Goal: Information Seeking & Learning: Learn about a topic

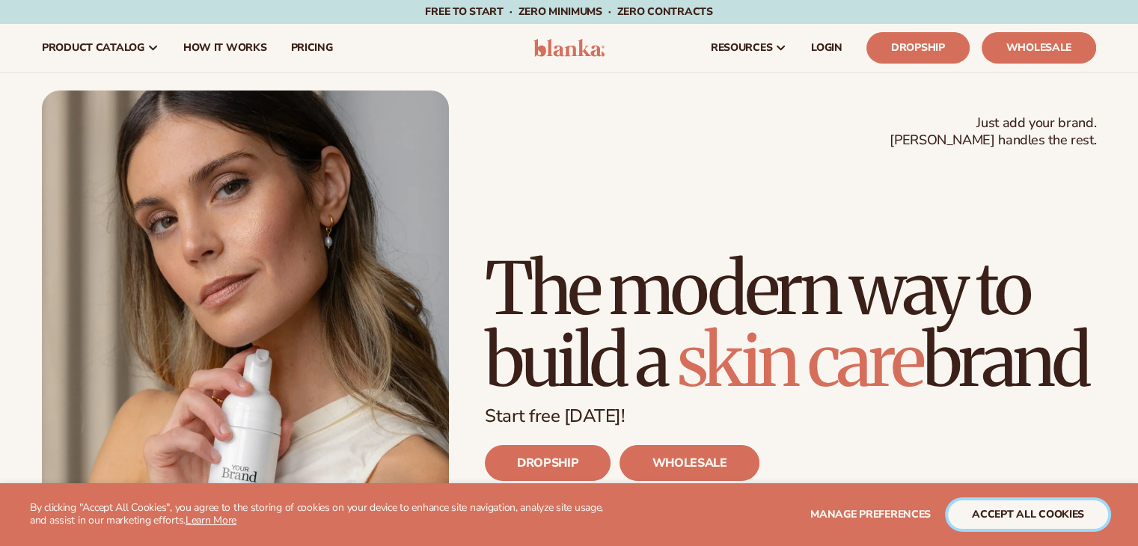
click at [1012, 512] on button "accept all cookies" at bounding box center [1028, 515] width 160 height 28
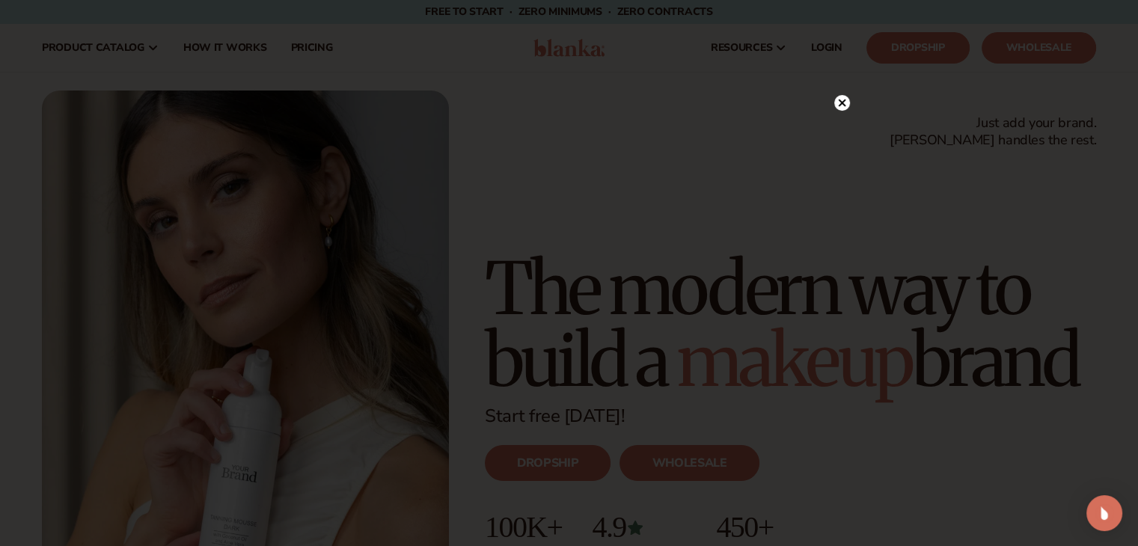
click at [844, 102] on circle at bounding box center [842, 103] width 16 height 16
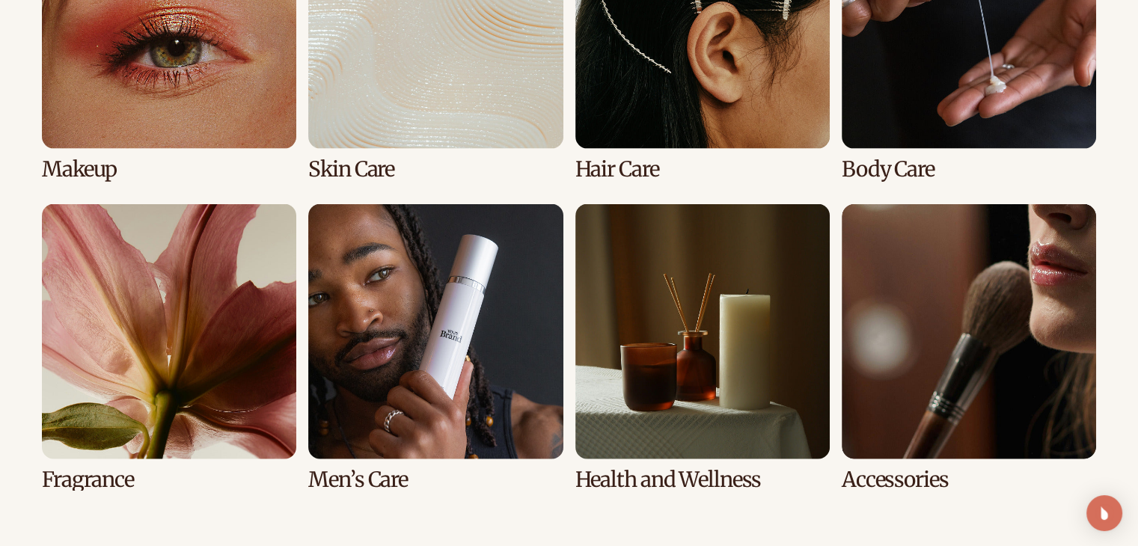
scroll to position [3340, 0]
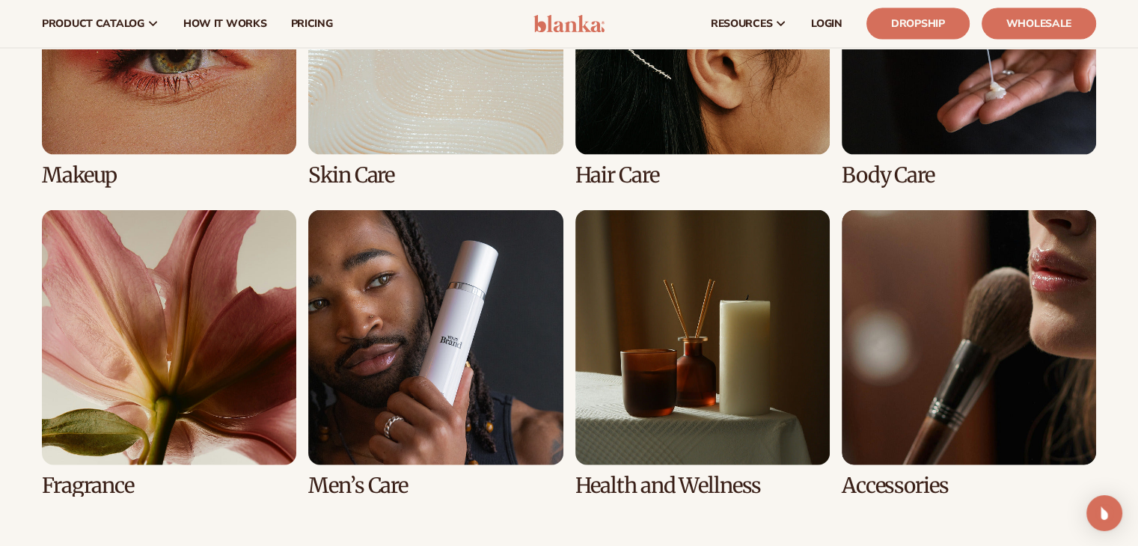
click at [209, 103] on link "1 / 8" at bounding box center [169, 43] width 254 height 287
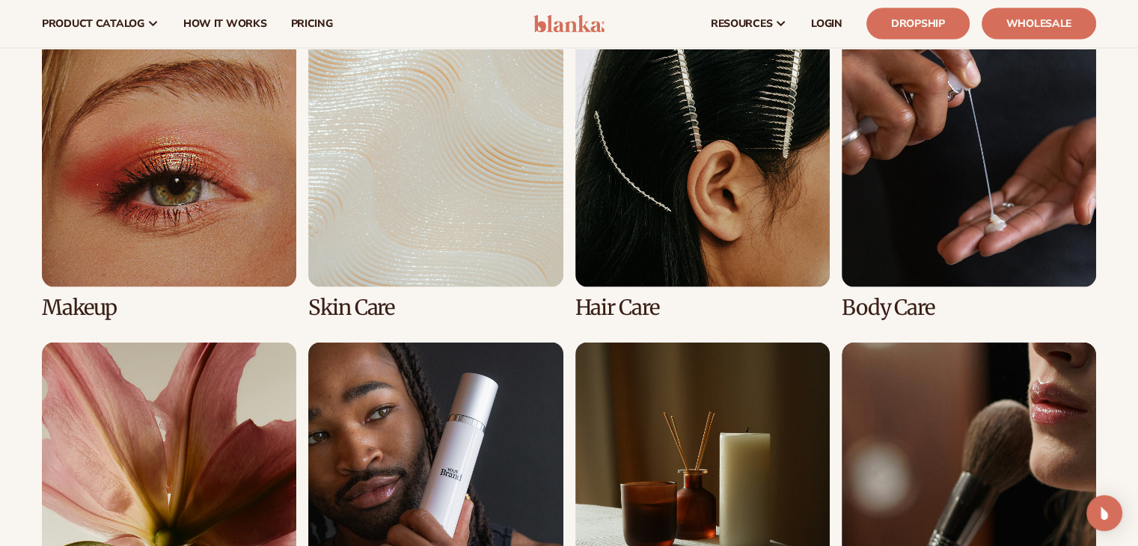
scroll to position [3199, 0]
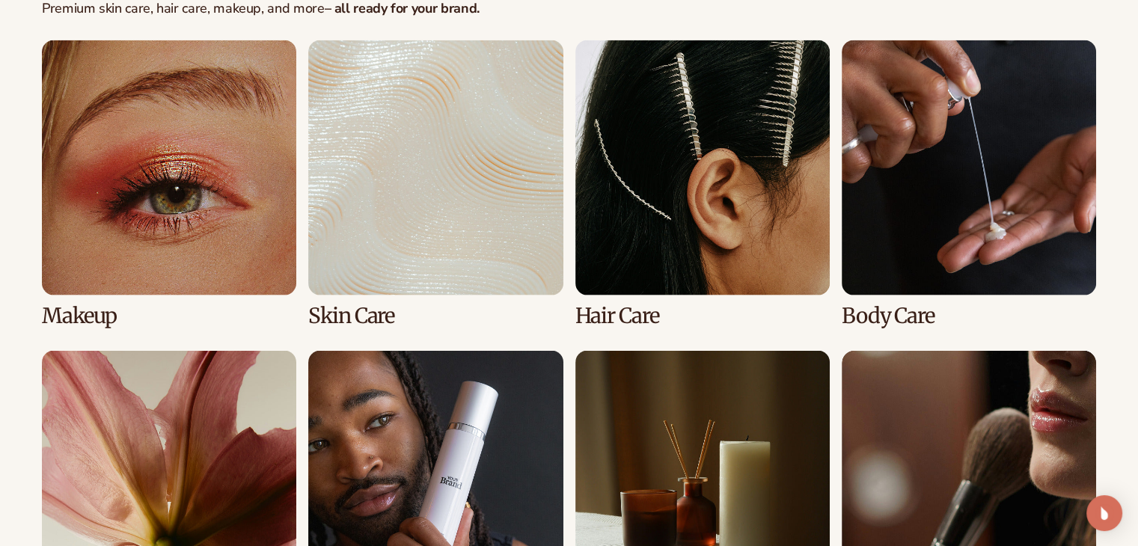
click at [90, 315] on link "1 / 8" at bounding box center [169, 183] width 254 height 287
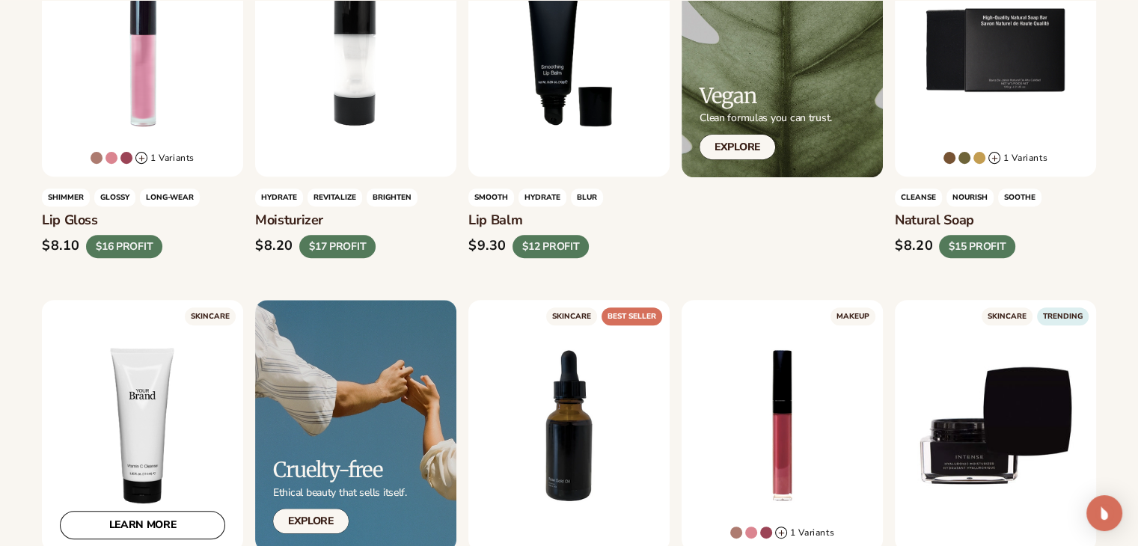
scroll to position [554, 0]
click at [135, 245] on div "$16 PROFIT" at bounding box center [124, 246] width 76 height 23
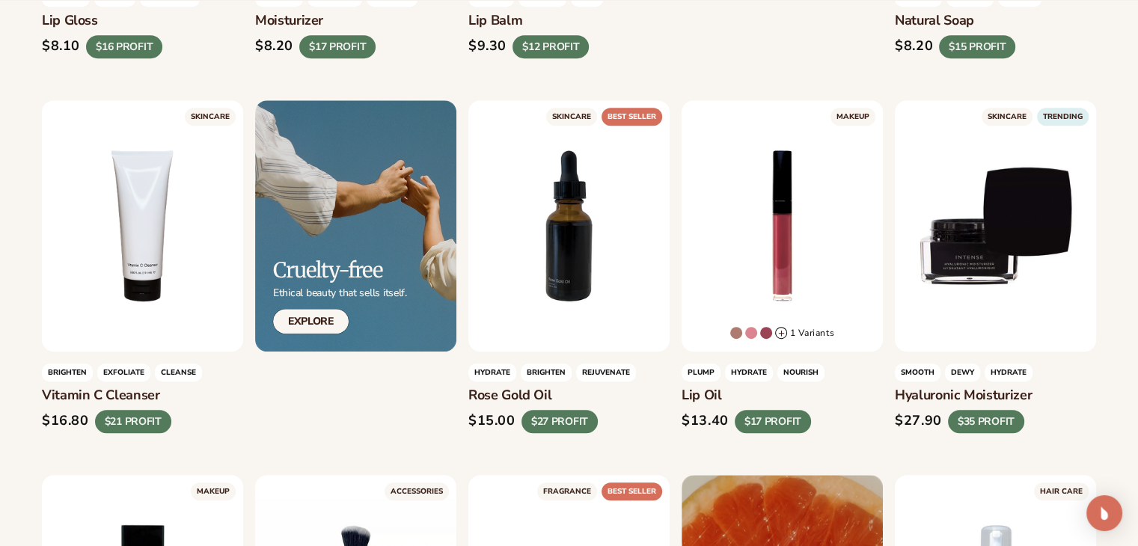
scroll to position [754, 0]
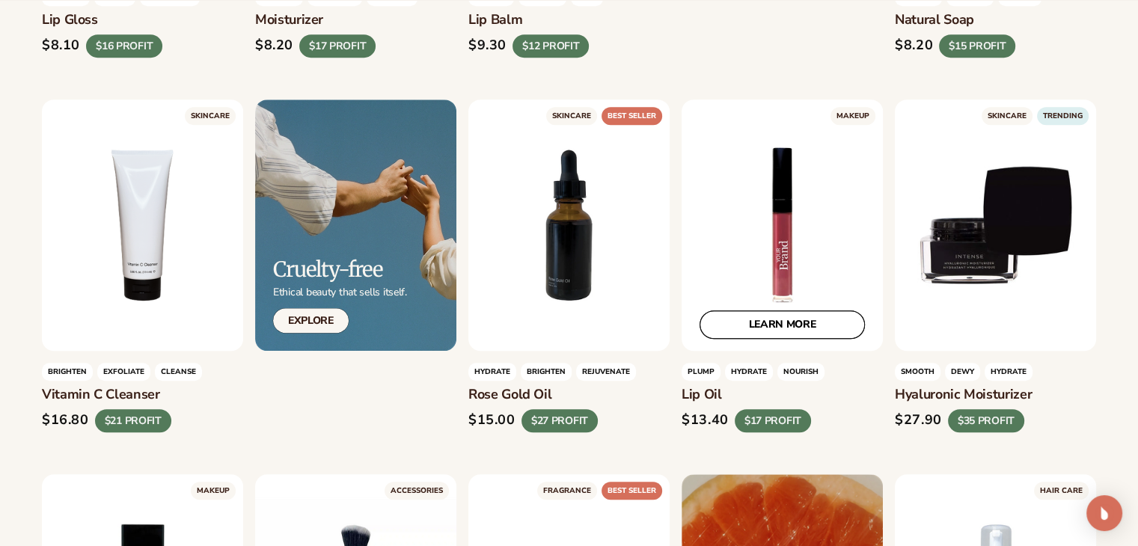
click at [789, 332] on link "LEARN MORE" at bounding box center [782, 324] width 165 height 28
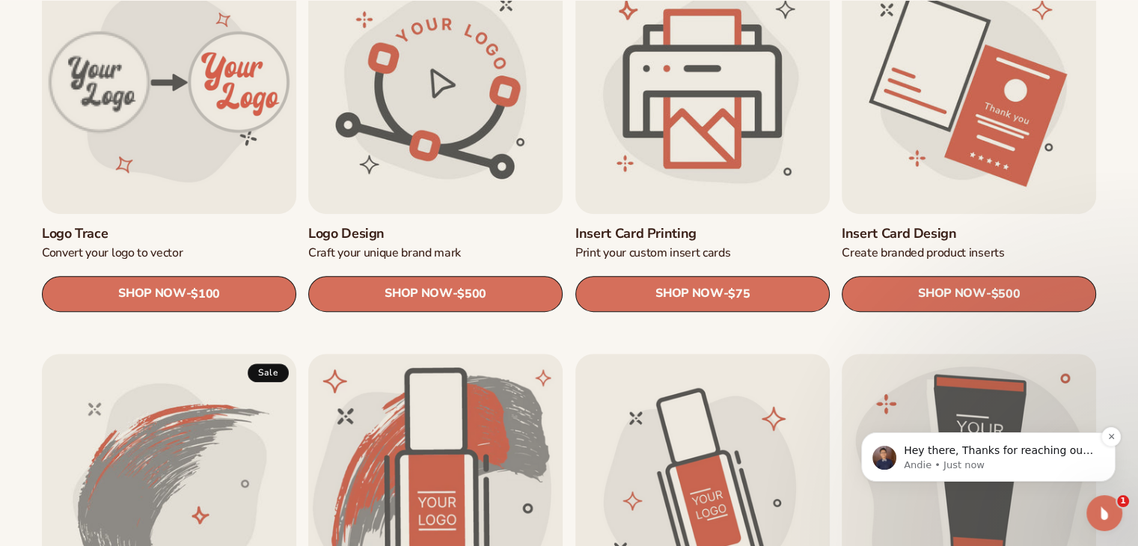
click at [1020, 464] on p "Andie • Just now" at bounding box center [1000, 465] width 193 height 13
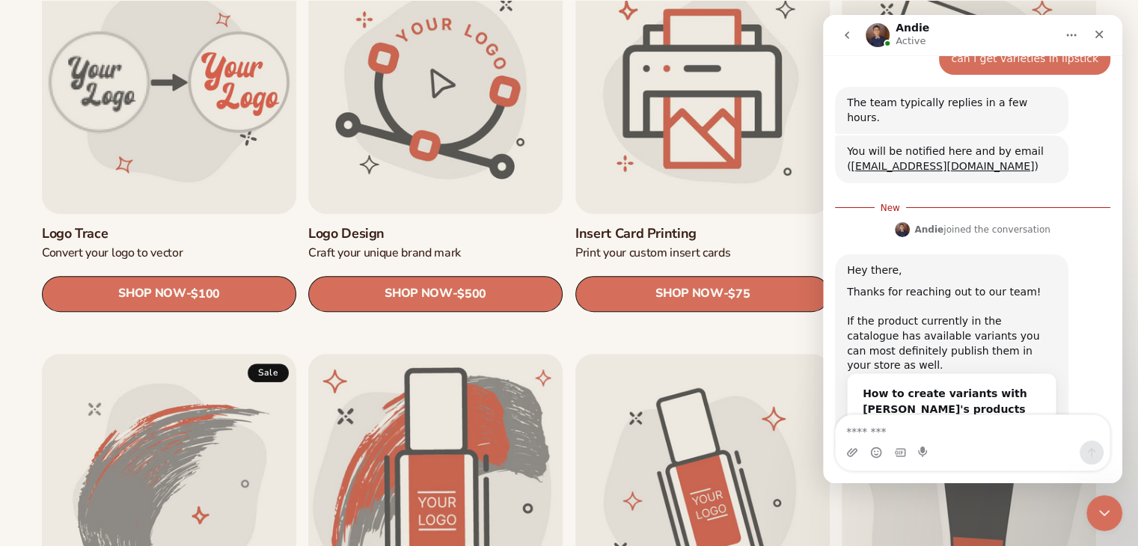
scroll to position [628, 0]
click at [940, 434] on textarea "Message…" at bounding box center [973, 427] width 274 height 25
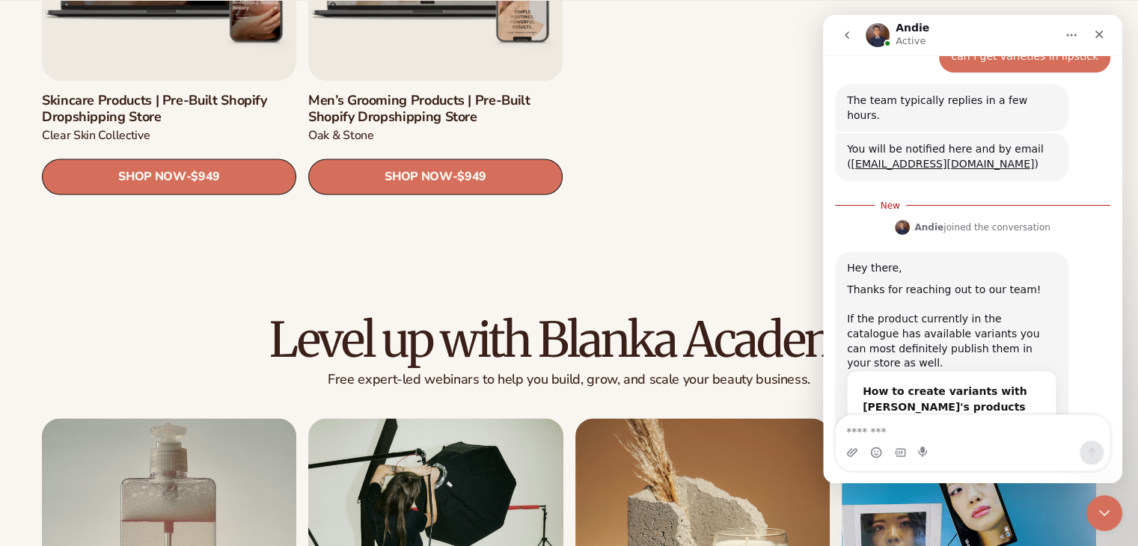
scroll to position [2295, 0]
